Goal: Navigation & Orientation: Go to known website

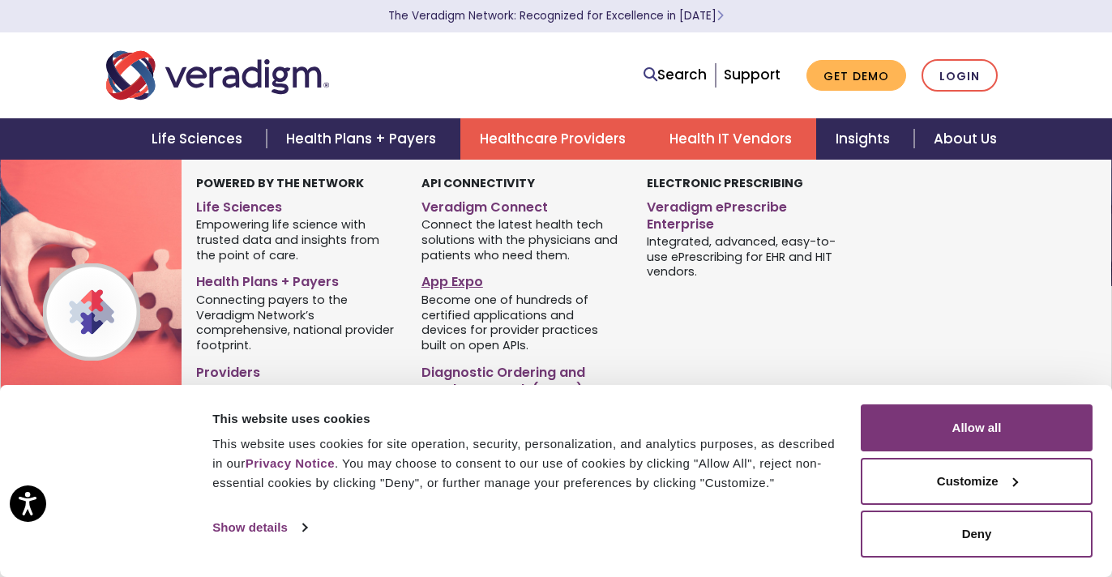
scroll to position [97, 0]
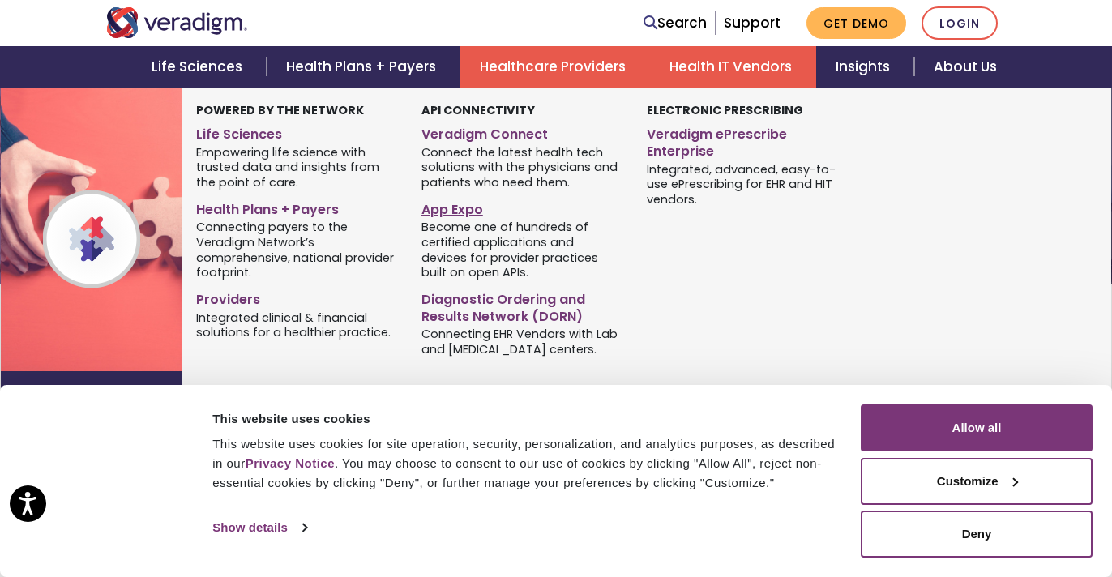
click at [452, 207] on link "App Expo" at bounding box center [522, 207] width 201 height 24
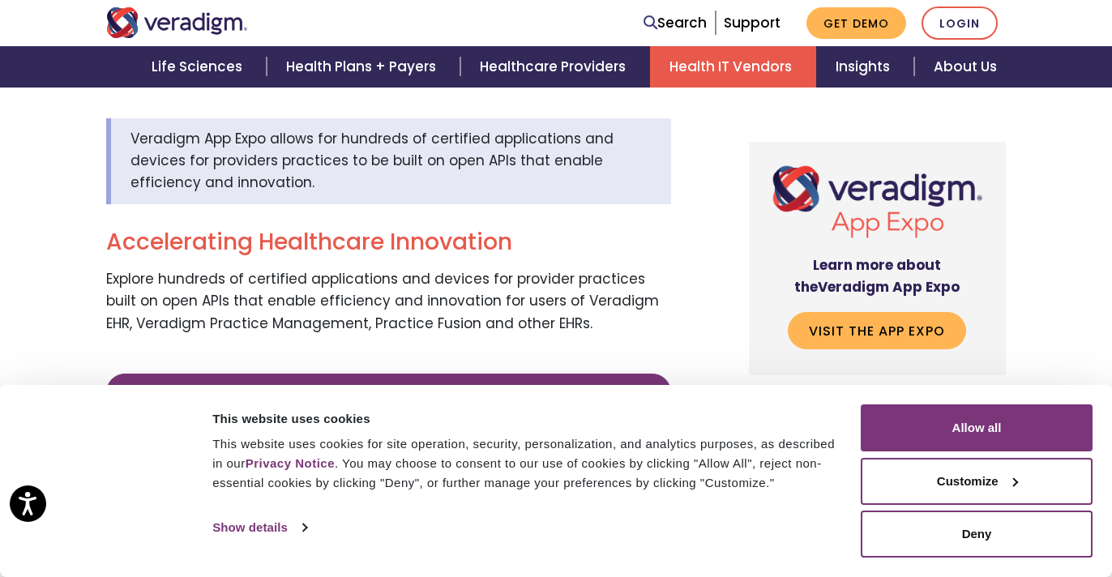
scroll to position [479, 0]
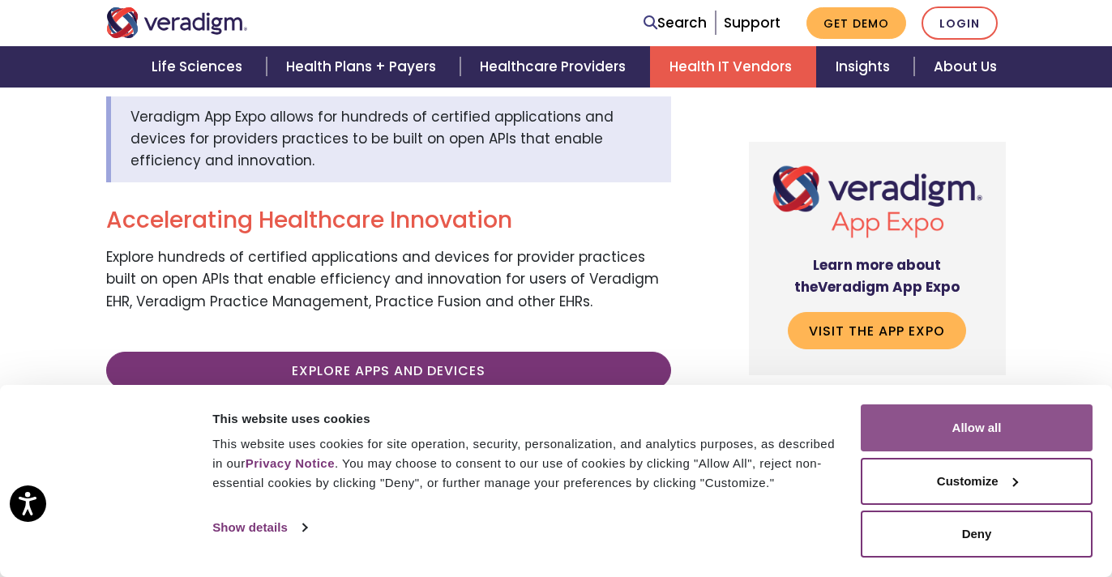
click at [952, 427] on button "Allow all" at bounding box center [977, 427] width 232 height 47
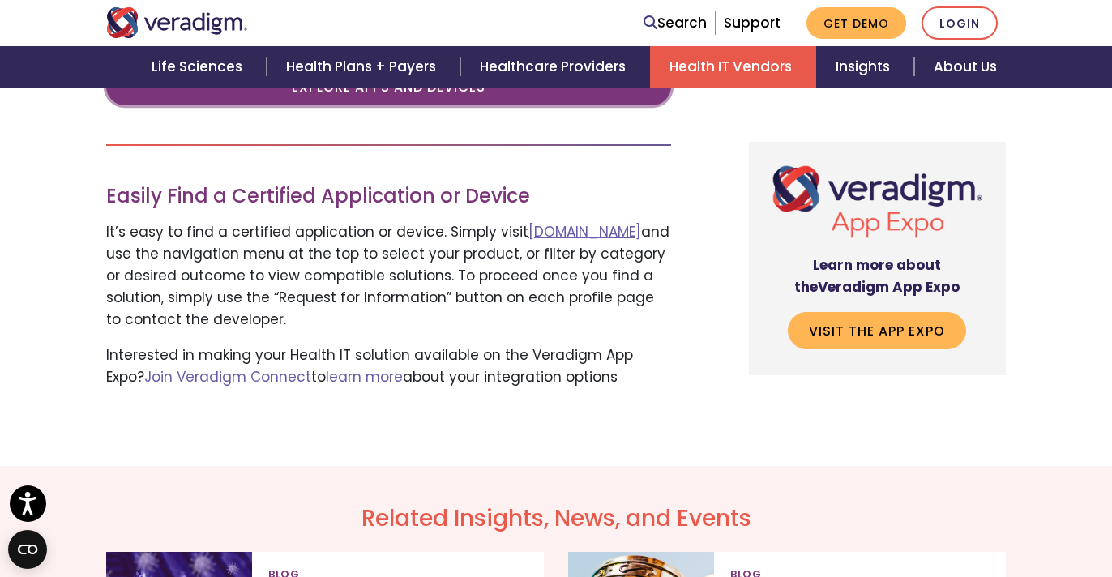
scroll to position [721, 0]
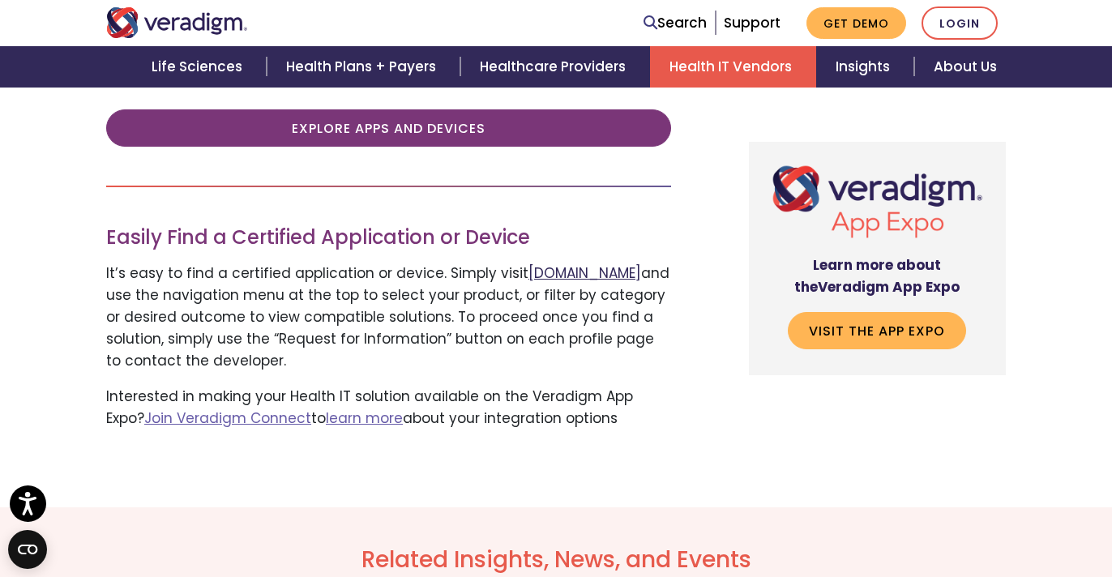
click at [562, 276] on link "[DOMAIN_NAME]" at bounding box center [585, 272] width 113 height 19
